Goal: Task Accomplishment & Management: Use online tool/utility

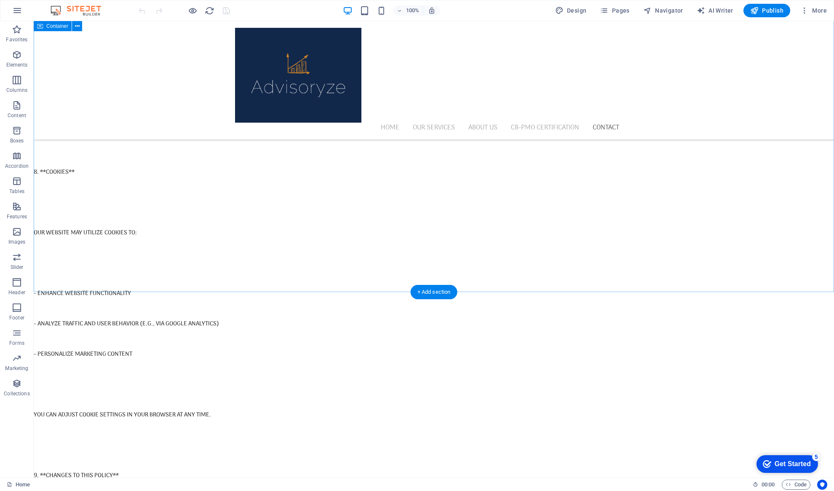
scroll to position [4088, 0]
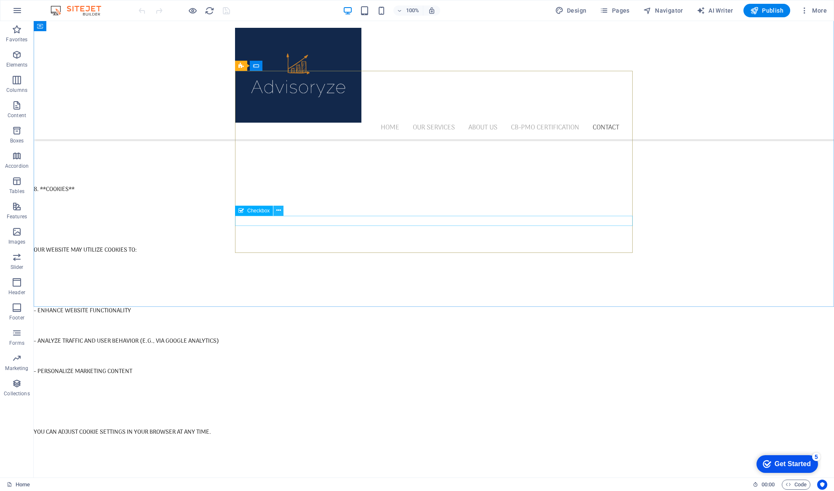
click at [279, 211] on icon at bounding box center [278, 210] width 5 height 9
click div "I have read and understand the privacy policy."
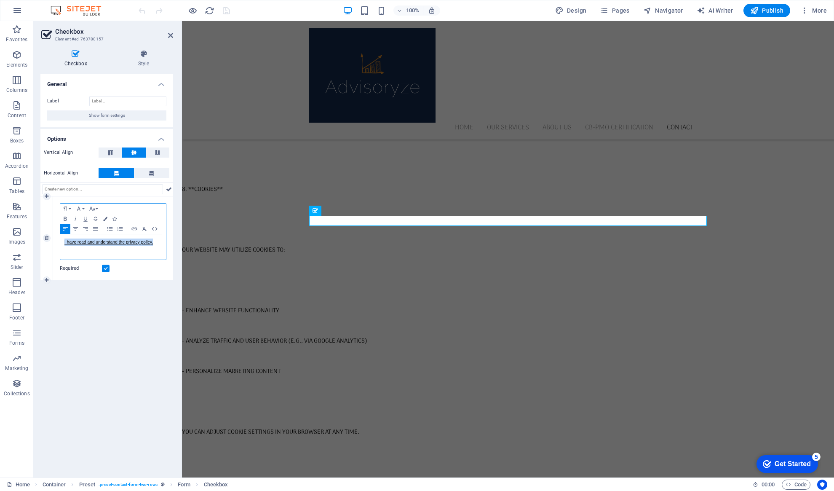
drag, startPoint x: 161, startPoint y: 243, endPoint x: 52, endPoint y: 242, distance: 108.7
click at [52, 242] on div "1 Paragraph Format Normal Heading 1 Heading 2 Heading 3 Heading 4 Heading 5 Hea…" at bounding box center [106, 238] width 133 height 84
copy link "I have read and understand the privacy policy."
click at [622, 9] on span "Pages" at bounding box center [615, 10] width 30 height 8
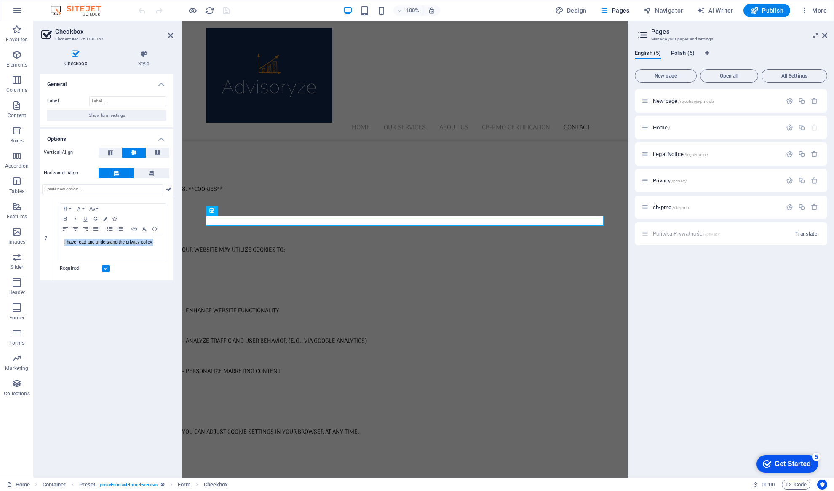
click at [681, 55] on span "Polish (5)" at bounding box center [683, 54] width 24 height 12
click at [662, 104] on div "Rejestracja /rejestracja-pmocb" at bounding box center [712, 101] width 140 height 10
click at [667, 99] on span "Rejestracja /rejestracja-pmocb" at bounding box center [685, 101] width 64 height 6
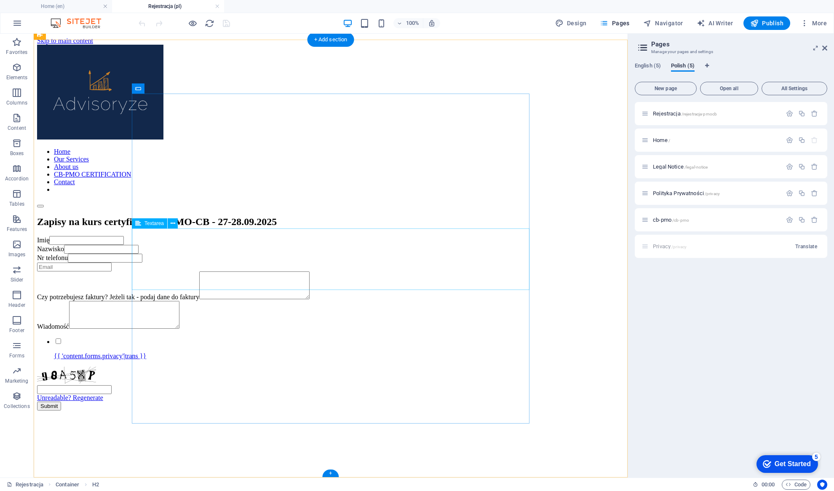
scroll to position [237, 0]
click at [177, 361] on icon at bounding box center [175, 359] width 5 height 9
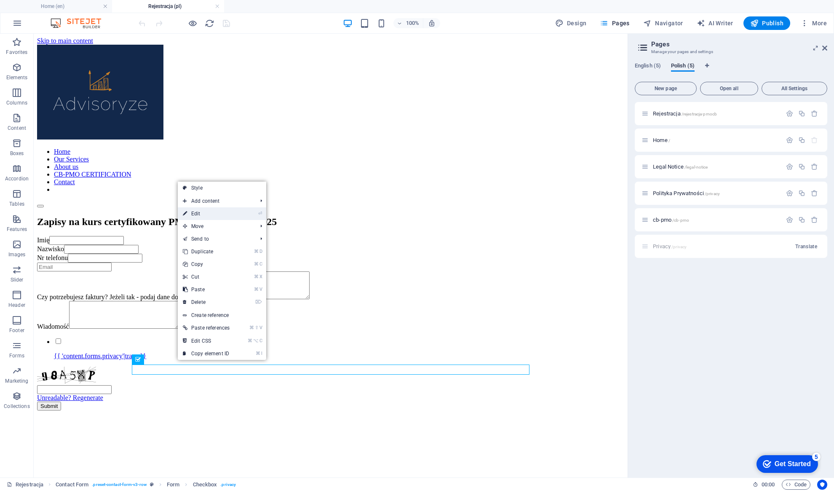
click at [204, 217] on link "⏎ Edit" at bounding box center [206, 213] width 57 height 13
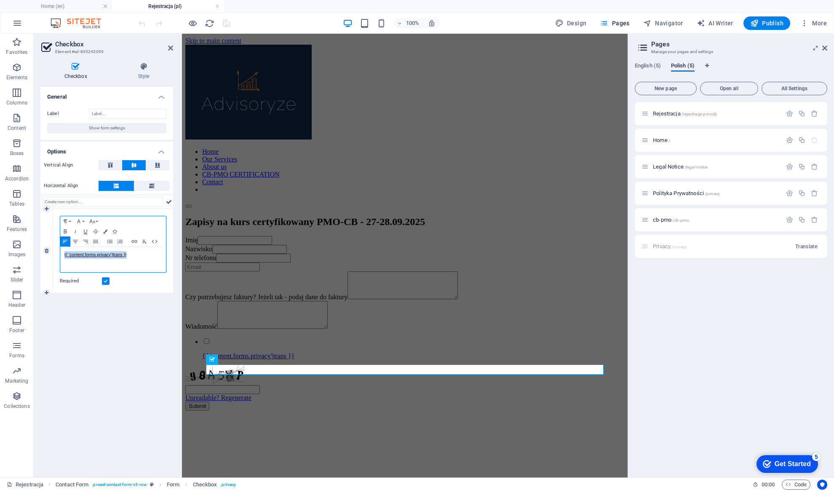
drag, startPoint x: 134, startPoint y: 257, endPoint x: 50, endPoint y: 255, distance: 83.9
click at [50, 255] on div "1 Paragraph Format Normal Heading 1 Heading 2 Heading 3 Heading 4 Heading 5 Hea…" at bounding box center [106, 251] width 133 height 84
drag, startPoint x: 156, startPoint y: 252, endPoint x: 124, endPoint y: 256, distance: 31.4
click at [124, 256] on p "I have read and understand the privacy policy." at bounding box center [112, 255] width 97 height 8
click at [135, 240] on icon "button" at bounding box center [134, 241] width 10 height 7
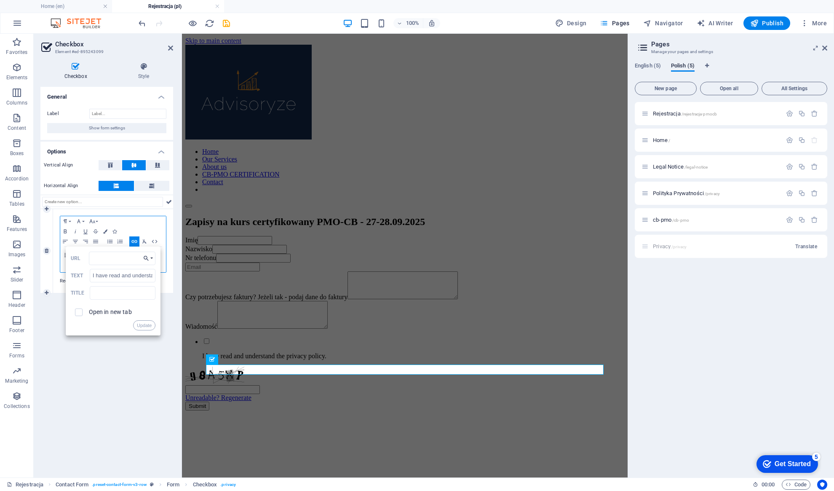
click at [150, 257] on icon "button" at bounding box center [146, 258] width 8 height 7
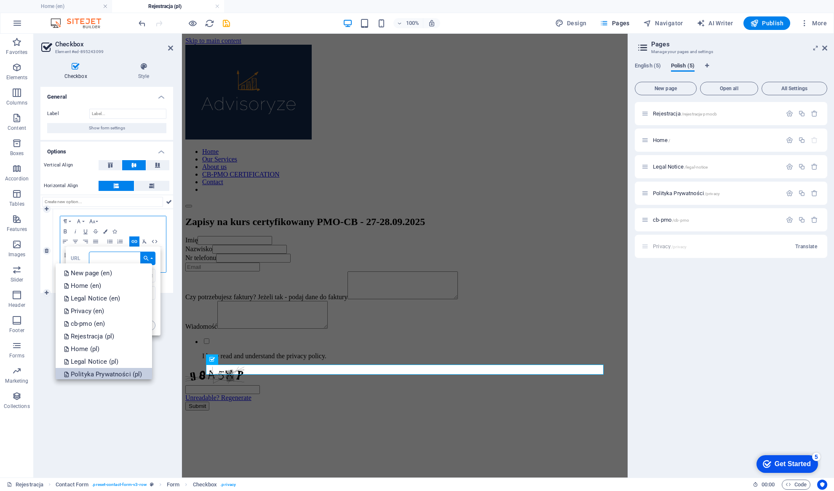
click at [113, 374] on p "Polityka Prywatności (pl)" at bounding box center [104, 374] width 80 height 13
type input "/pl/privacy"
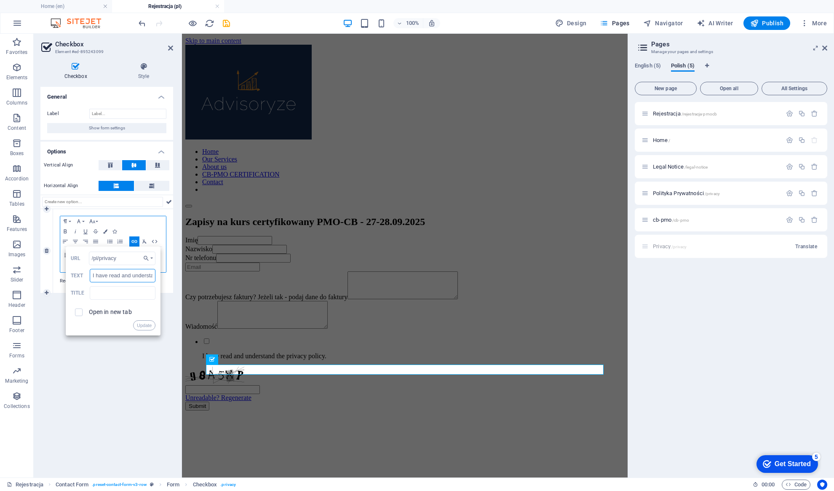
click at [103, 276] on input "I have read and understand the privacy policy." at bounding box center [123, 275] width 66 height 13
drag, startPoint x: 273, startPoint y: 308, endPoint x: 184, endPoint y: 281, distance: 93.4
click at [124, 281] on input "I have read and understand the privacy policy." at bounding box center [123, 275] width 66 height 13
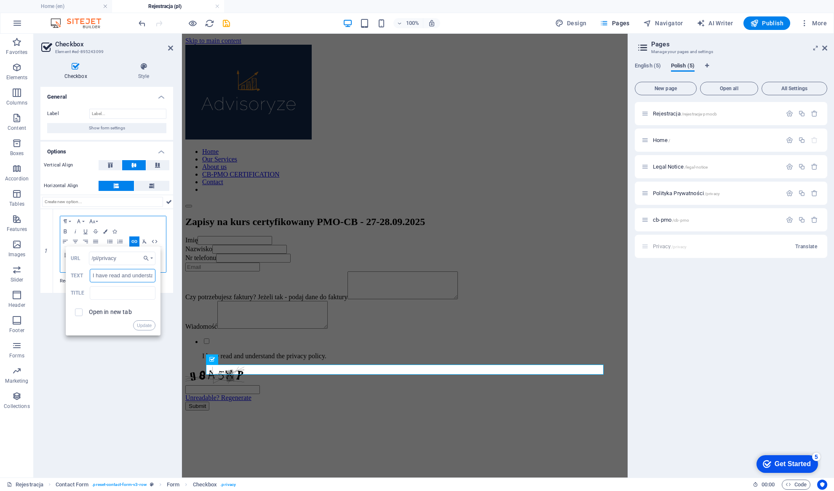
scroll to position [0, 51]
drag, startPoint x: 93, startPoint y: 274, endPoint x: 176, endPoint y: 286, distance: 83.9
click at [177, 287] on div "Checkbox Style General Label Show form settings Options Vertical Align Horizont…" at bounding box center [107, 267] width 146 height 422
type input "P"
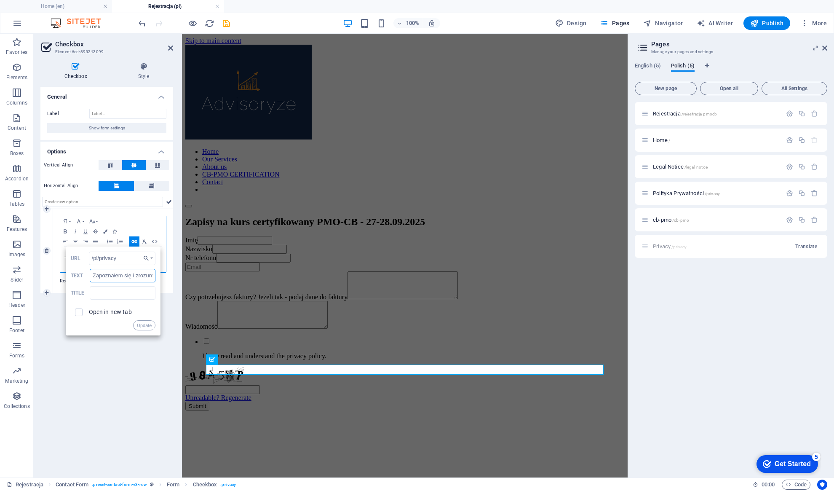
click at [130, 279] on input "Zapoznałem się i zrozumiałem tre" at bounding box center [123, 275] width 66 height 13
click at [134, 276] on input "Zapoznałem się i zrozumiałem tre" at bounding box center [123, 275] width 66 height 13
type input "Zapoznałem się i zrozumiałem treść Polityki Prywatności"
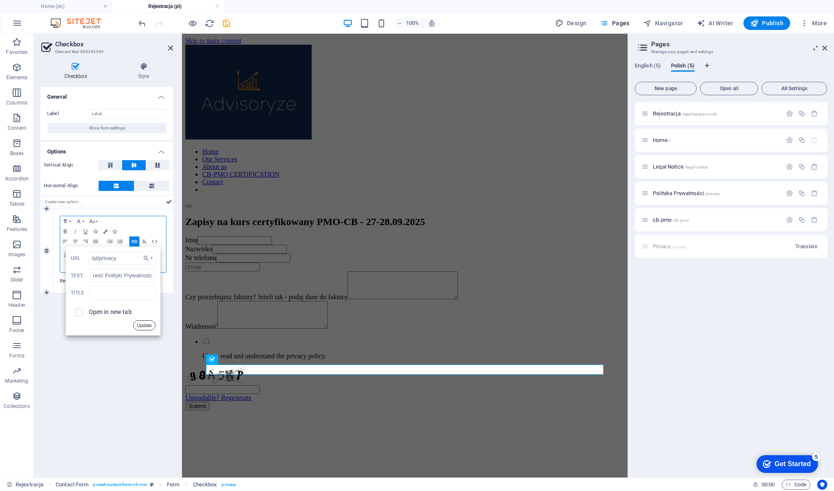
click at [146, 324] on button "Update" at bounding box center [144, 325] width 22 height 10
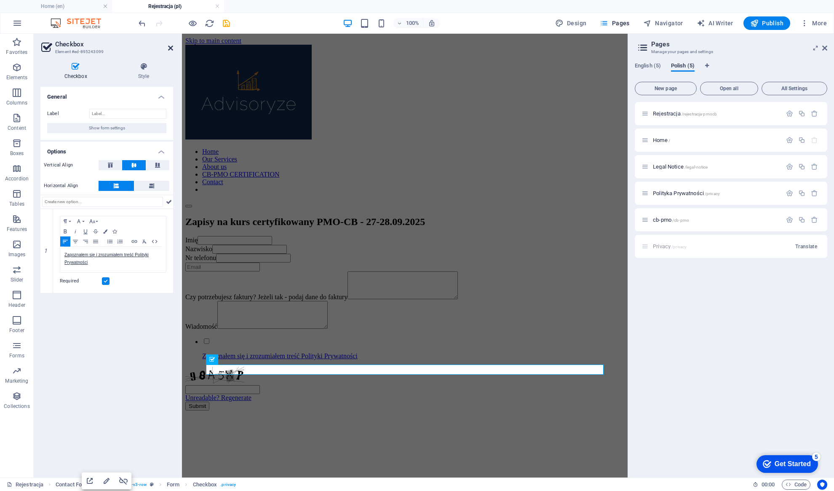
click at [168, 48] on icon at bounding box center [170, 48] width 5 height 7
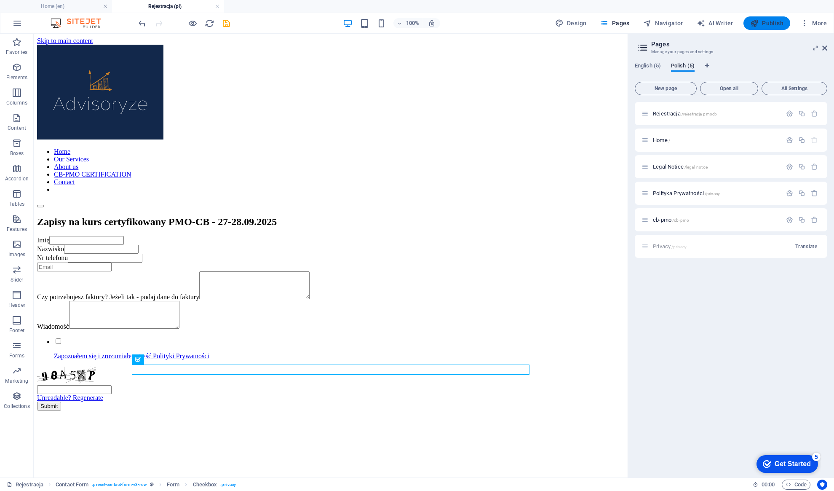
click at [772, 26] on span "Publish" at bounding box center [767, 23] width 33 height 8
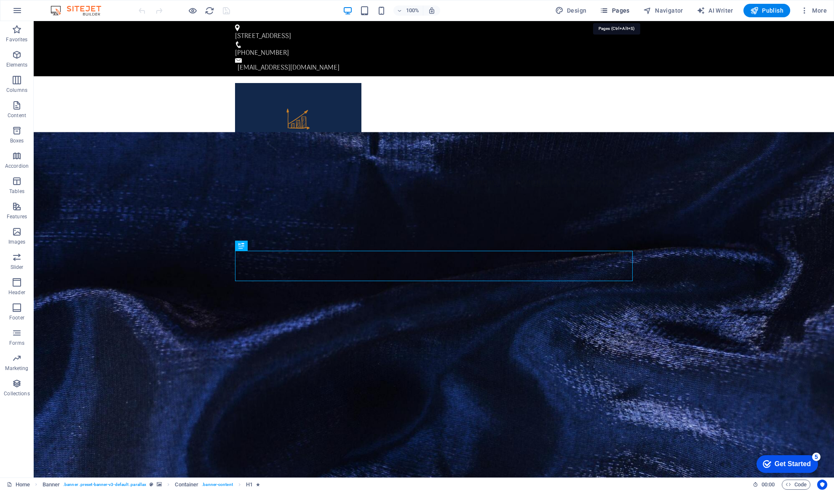
click at [617, 9] on span "Pages" at bounding box center [615, 10] width 30 height 8
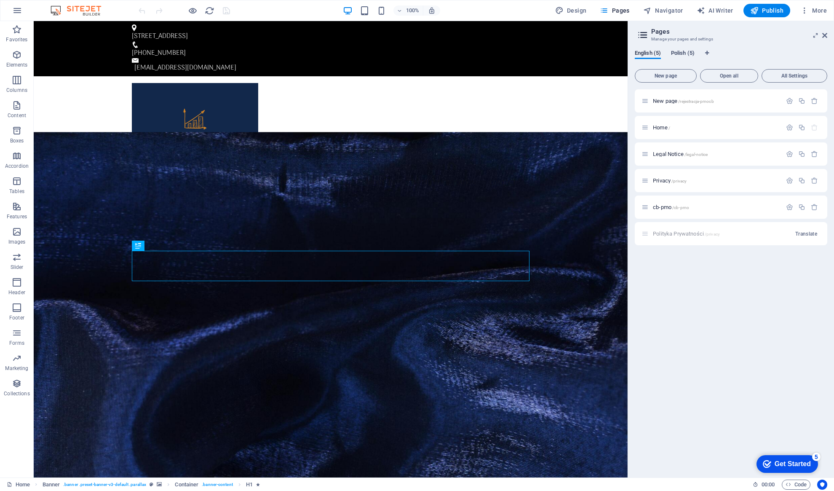
click at [679, 52] on span "Polish (5)" at bounding box center [683, 54] width 24 height 12
click at [668, 99] on span "Rejestracja /rejestracja-pmocb" at bounding box center [685, 101] width 64 height 6
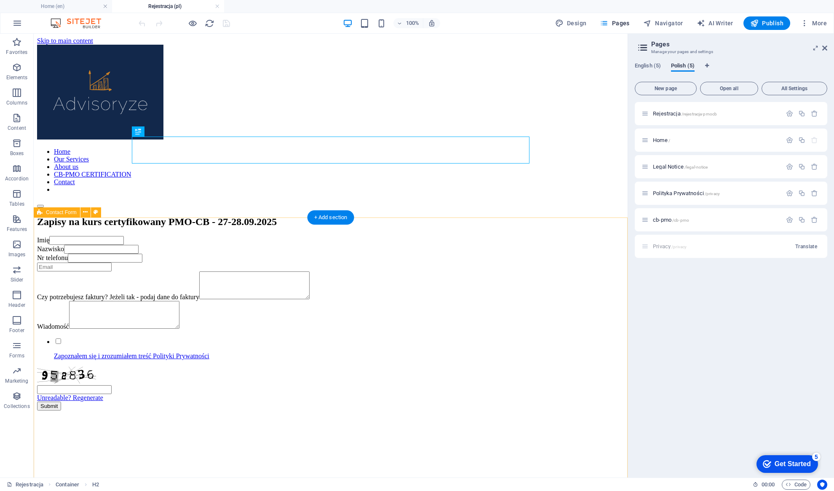
scroll to position [100, 0]
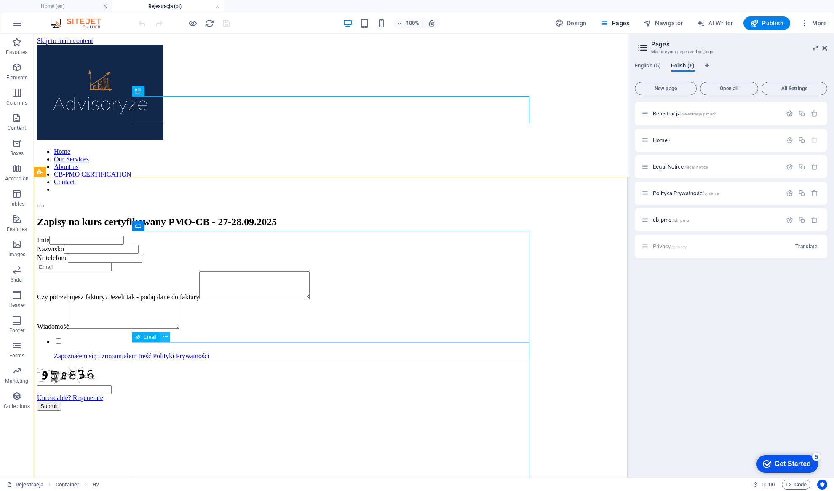
click at [166, 339] on icon at bounding box center [165, 337] width 5 height 9
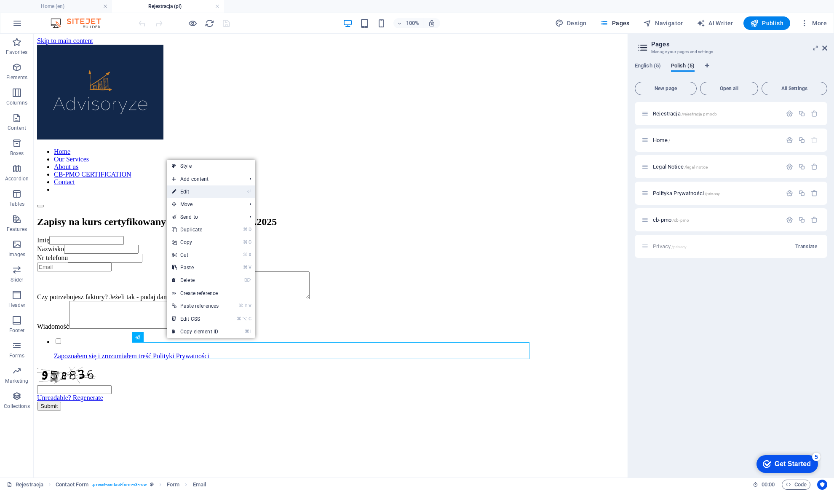
click at [208, 195] on link "⏎ Edit" at bounding box center [195, 191] width 57 height 13
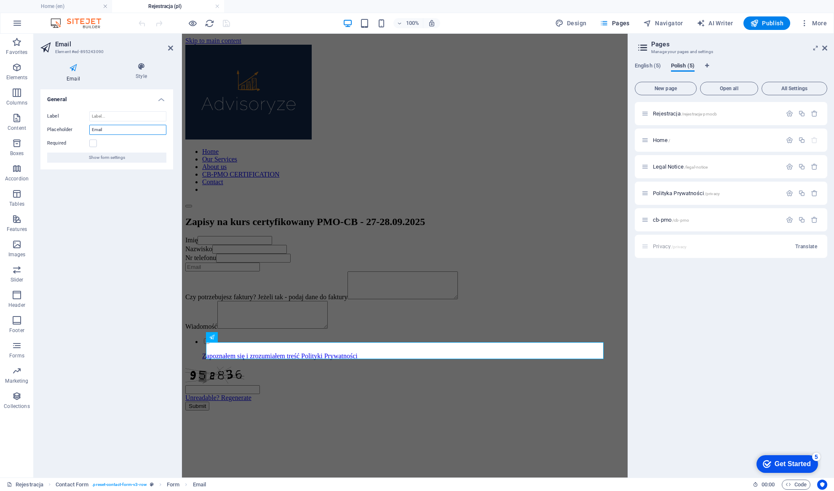
drag, startPoint x: 107, startPoint y: 127, endPoint x: 82, endPoint y: 130, distance: 25.5
click at [82, 130] on div "Placeholder Email" at bounding box center [106, 130] width 119 height 10
click at [107, 118] on input "Label" at bounding box center [127, 116] width 77 height 10
paste input "Email"
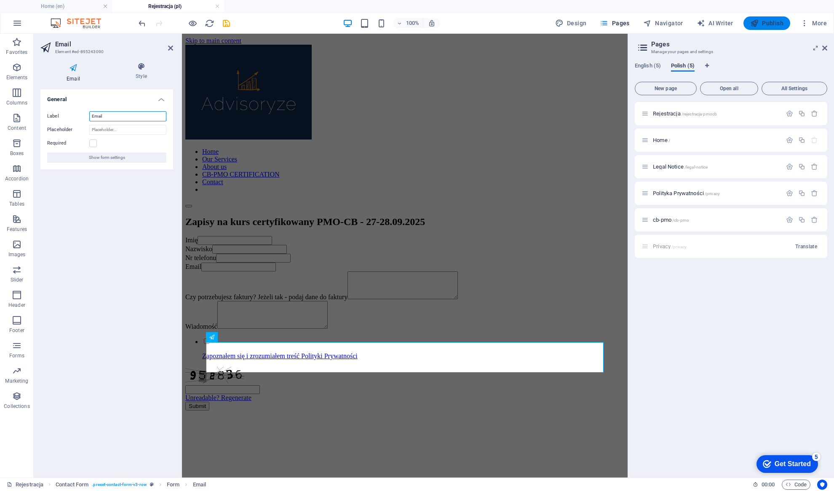
type input "Email"
click at [768, 20] on span "Publish" at bounding box center [767, 23] width 33 height 8
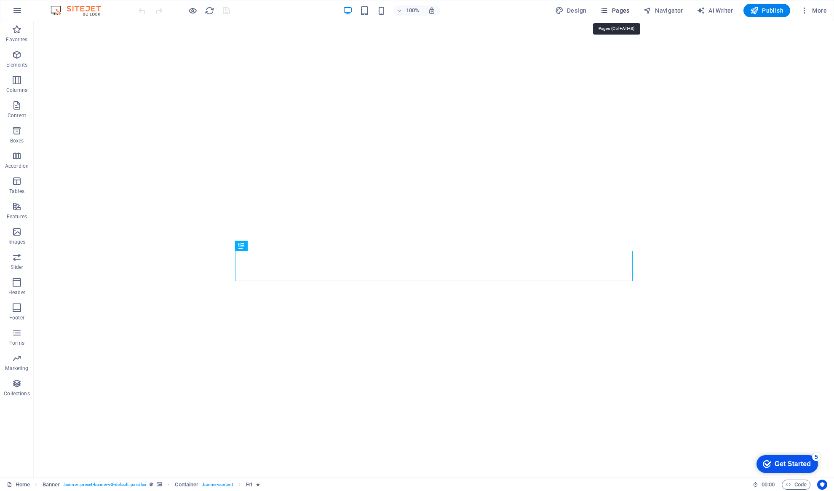
click at [616, 13] on span "Pages" at bounding box center [615, 10] width 30 height 8
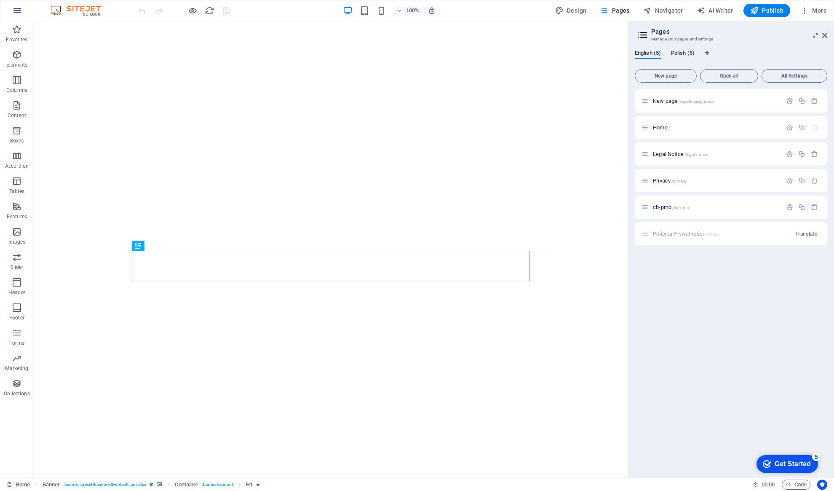
click at [684, 52] on span "Polish (5)" at bounding box center [683, 54] width 24 height 12
click at [658, 104] on div "Rejestracja /rejestracja-pmocb" at bounding box center [712, 101] width 140 height 10
click at [661, 99] on span "Rejestracja /rejestracja-pmocb" at bounding box center [685, 101] width 64 height 6
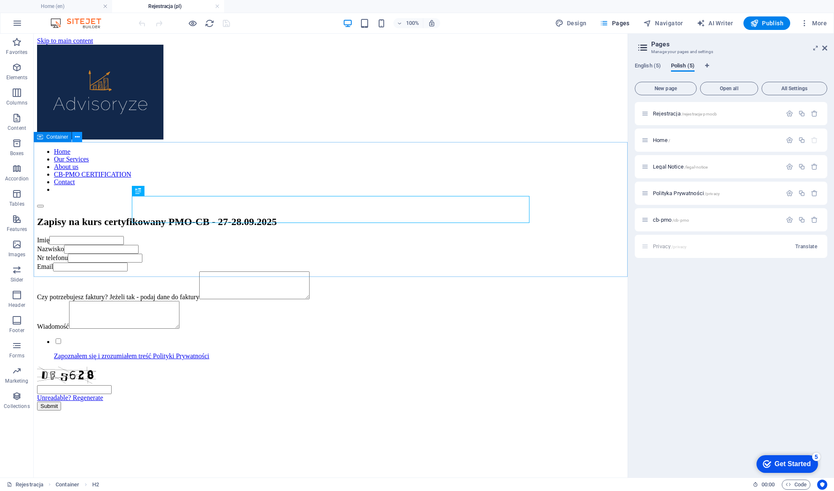
click at [79, 137] on button at bounding box center [77, 137] width 10 height 10
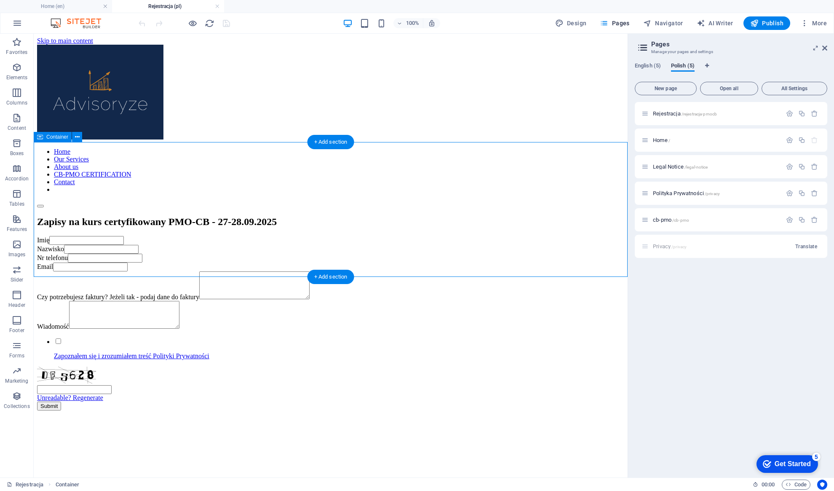
click at [622, 228] on div "Zapisy na kurs certyfikowany PMO-CB - 27-28.09.2025" at bounding box center [330, 221] width 587 height 11
